Goal: Information Seeking & Learning: Check status

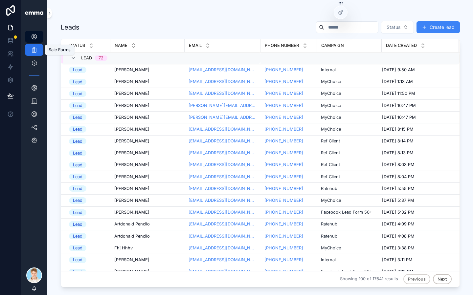
click at [40, 52] on link "Sale Forms 4,529" at bounding box center [34, 50] width 18 height 12
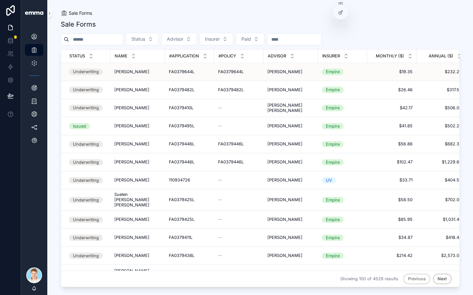
click at [146, 73] on div "[PERSON_NAME] [PERSON_NAME]" at bounding box center [137, 71] width 47 height 5
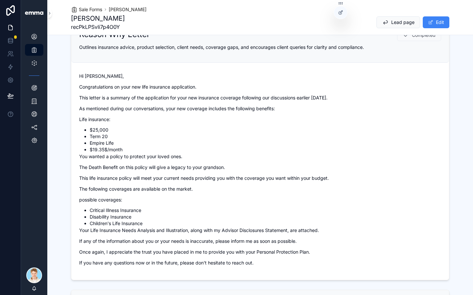
scroll to position [548, 0]
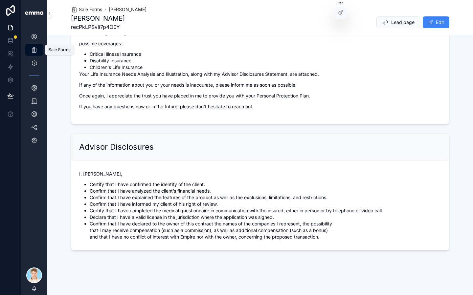
click at [37, 48] on icon "scrollable content" at bounding box center [34, 50] width 7 height 7
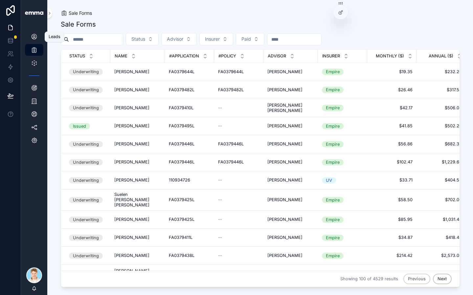
drag, startPoint x: 38, startPoint y: 38, endPoint x: 52, endPoint y: 40, distance: 13.9
click at [38, 38] on div "Leads 17,641" at bounding box center [34, 37] width 11 height 11
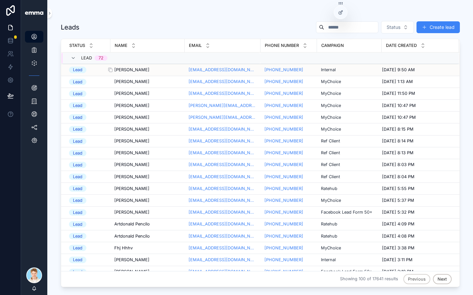
click at [128, 69] on span "[PERSON_NAME]" at bounding box center [131, 69] width 35 height 5
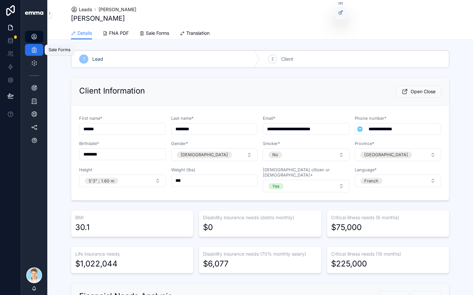
click at [40, 51] on link "Sale Forms 4,529" at bounding box center [34, 50] width 18 height 12
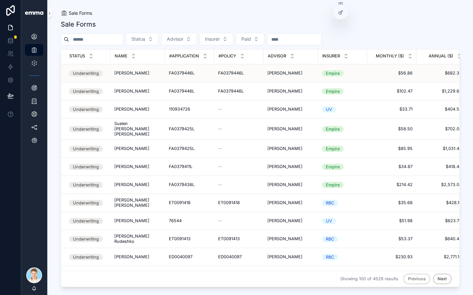
scroll to position [217, 0]
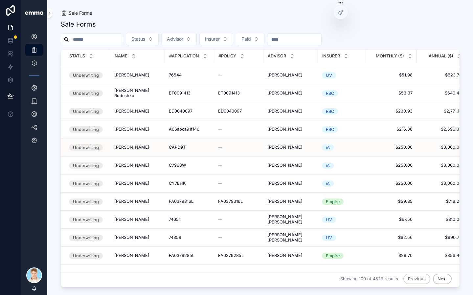
click at [149, 145] on div "[PERSON_NAME] [PERSON_NAME]" at bounding box center [137, 147] width 47 height 5
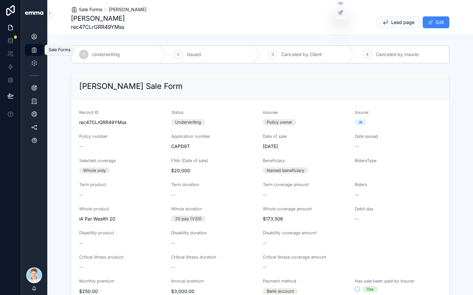
click at [36, 50] on icon "scrollable content" at bounding box center [34, 50] width 7 height 7
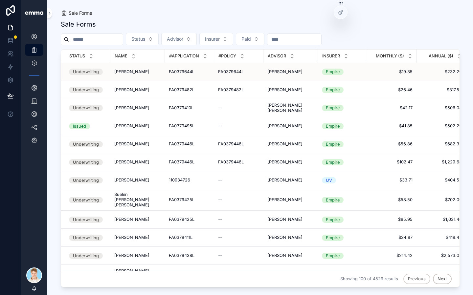
click at [133, 70] on span "[PERSON_NAME]" at bounding box center [131, 71] width 35 height 5
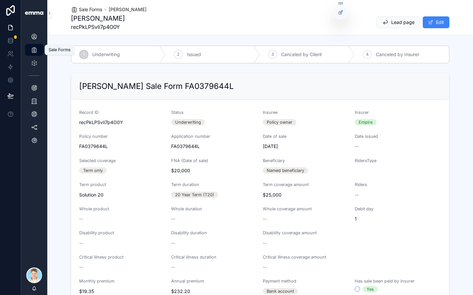
click at [39, 52] on div "Sale Forms 4,529" at bounding box center [34, 50] width 11 height 11
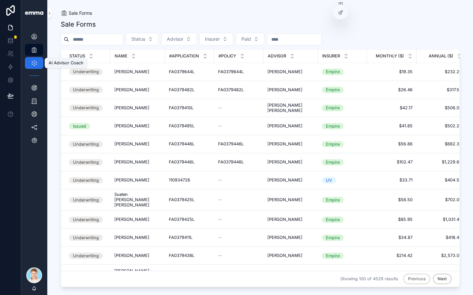
click at [38, 64] on div "AI Advisor Coach" at bounding box center [34, 63] width 11 height 11
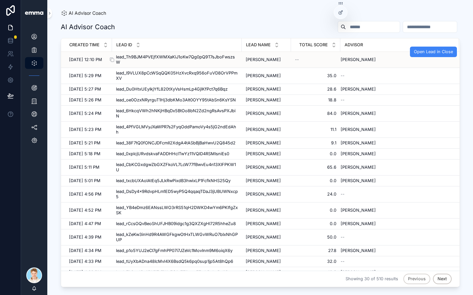
click at [129, 62] on span "lead_Th9BJM4PVEjfXWMXaKiJ1oKw7Qg0pQ9T7sJboFwszsW" at bounding box center [177, 59] width 122 height 11
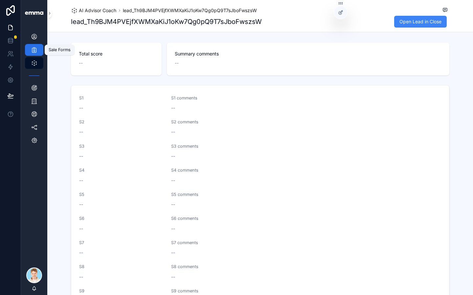
click at [36, 53] on div "Sale Forms 4,529" at bounding box center [34, 50] width 11 height 11
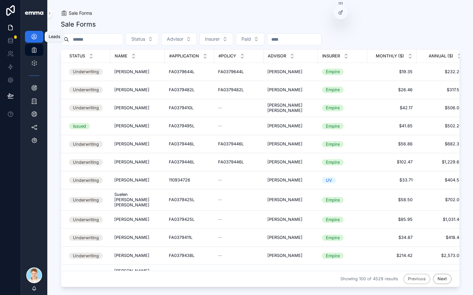
click at [36, 36] on icon "scrollable content" at bounding box center [34, 36] width 7 height 7
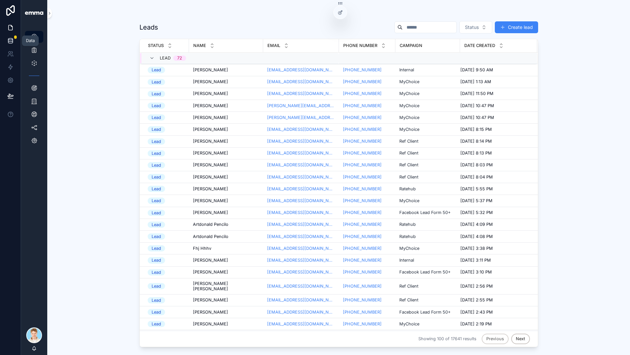
click at [15, 40] on link at bounding box center [10, 40] width 21 height 13
